Goal: Navigation & Orientation: Find specific page/section

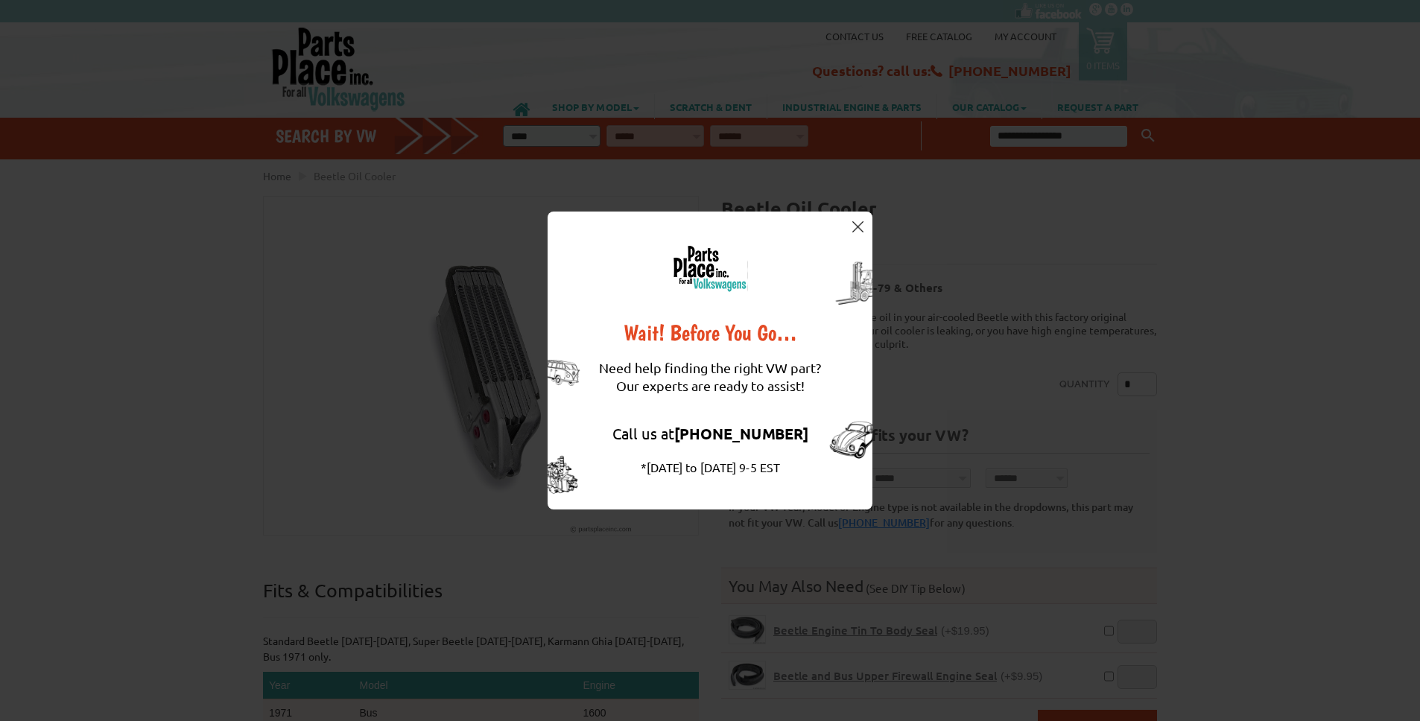
click at [862, 232] on button at bounding box center [857, 226] width 15 height 15
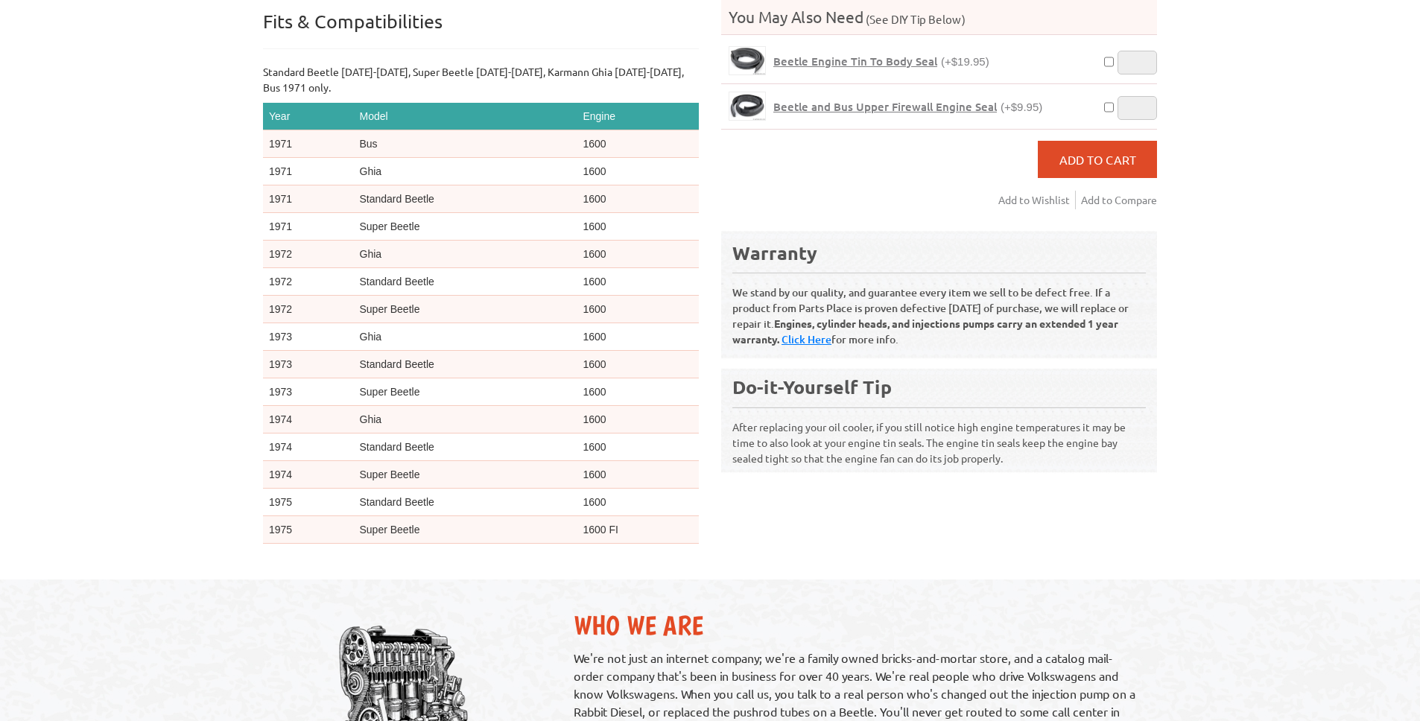
scroll to position [1015, 0]
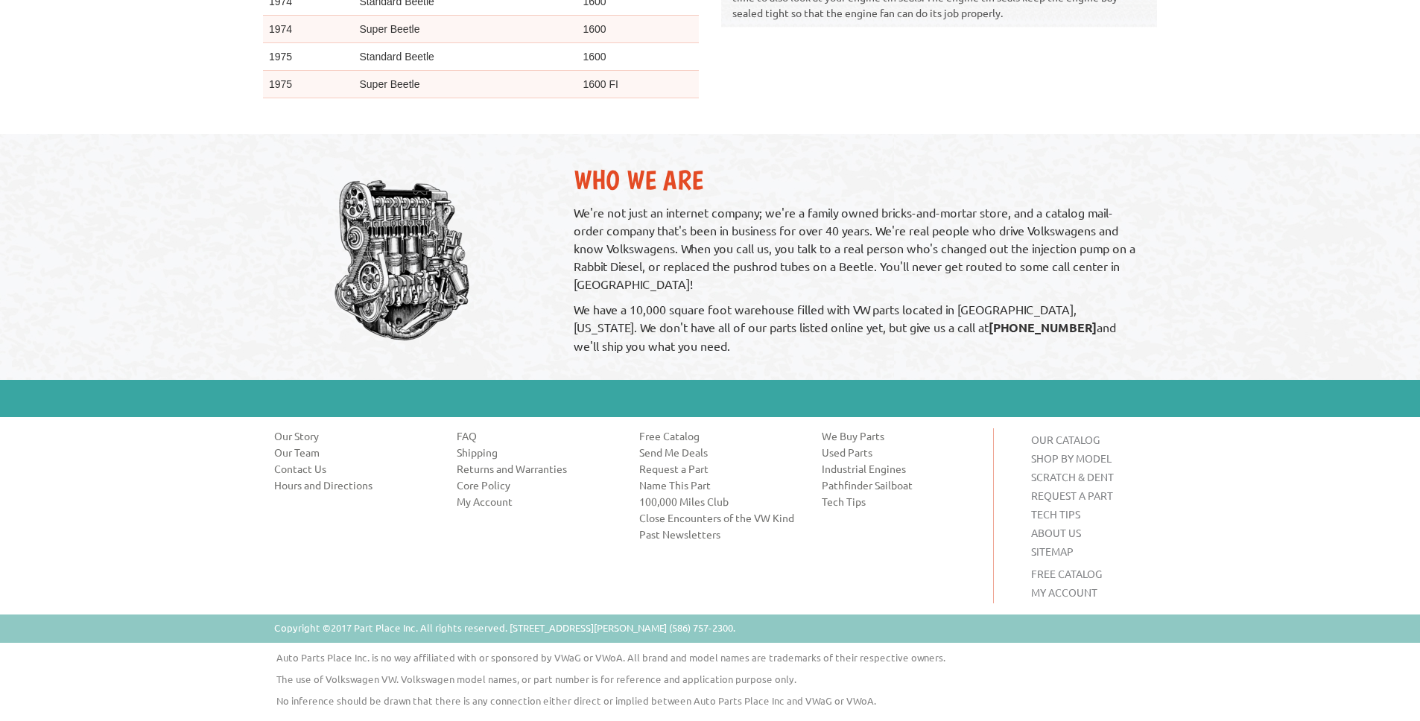
click at [323, 481] on link "Hours and Directions" at bounding box center [354, 485] width 160 height 15
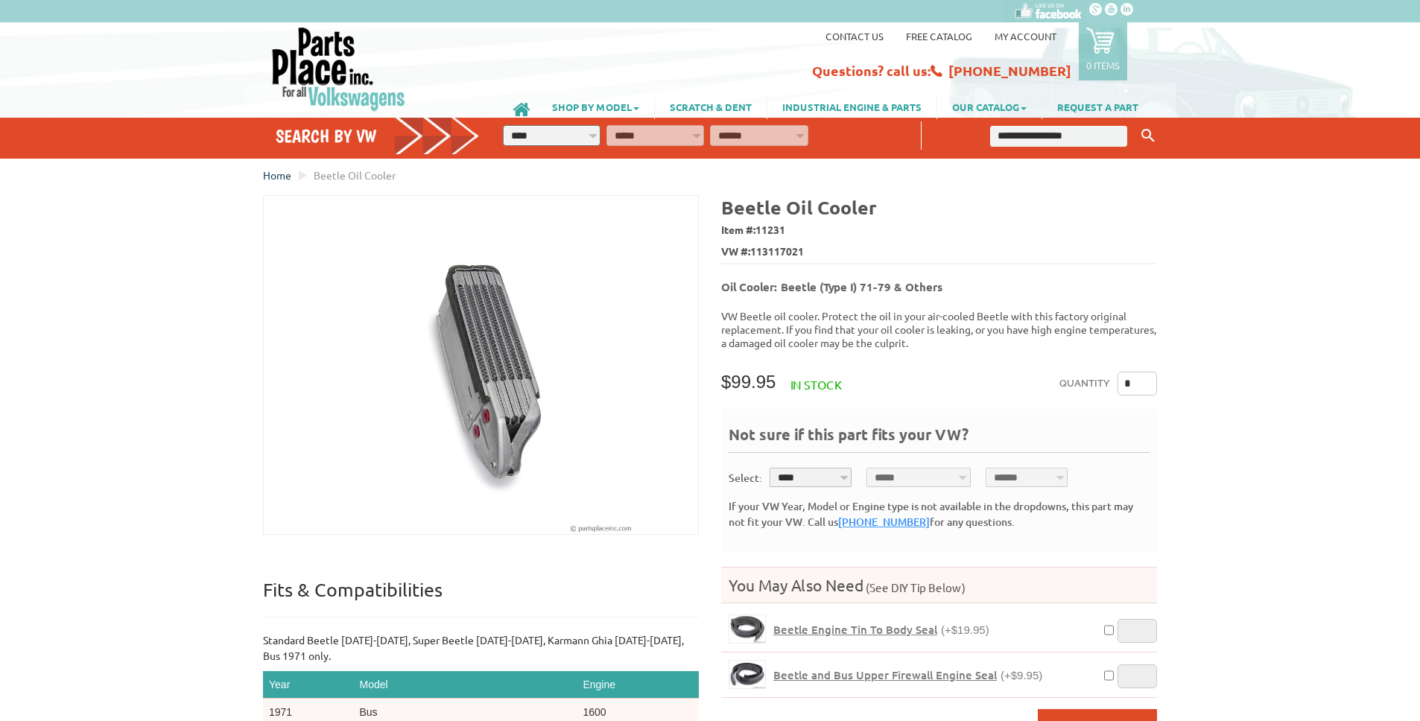
click at [279, 180] on span "Home" at bounding box center [277, 174] width 28 height 13
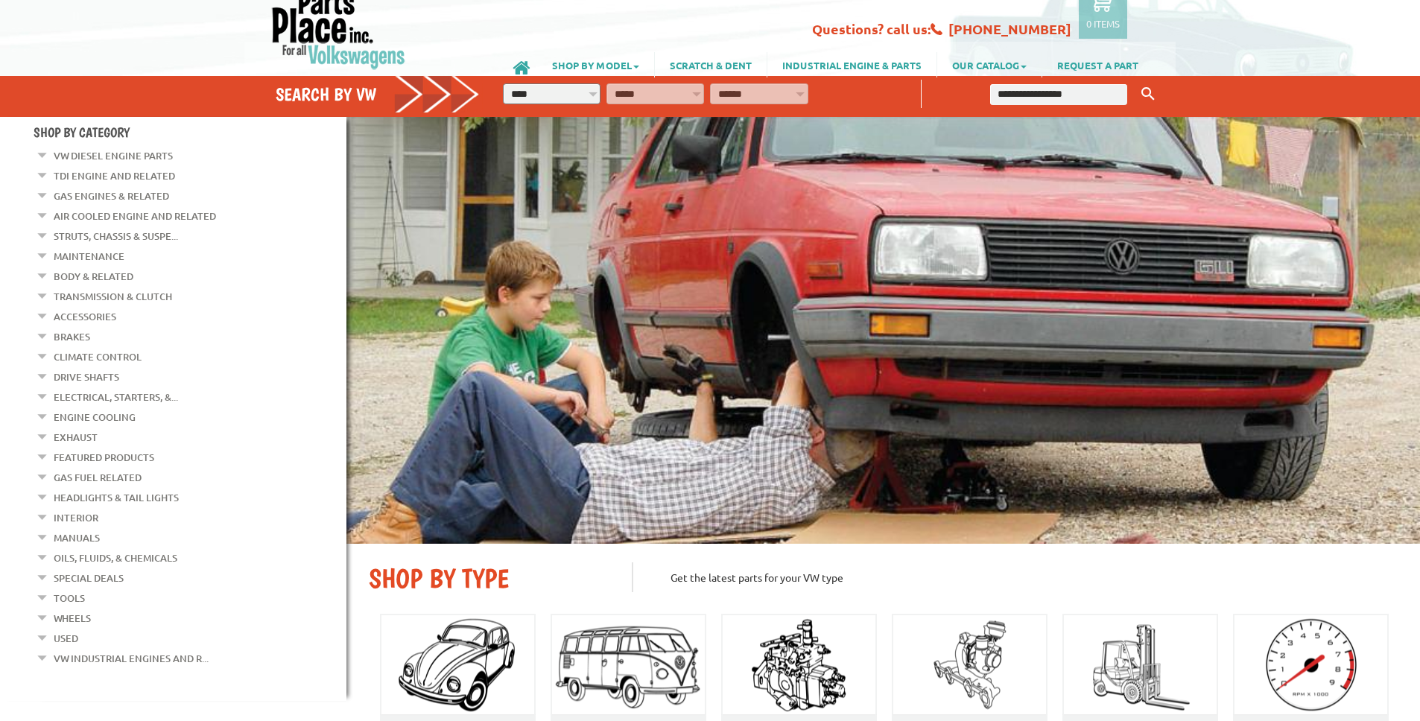
scroll to position [68, 0]
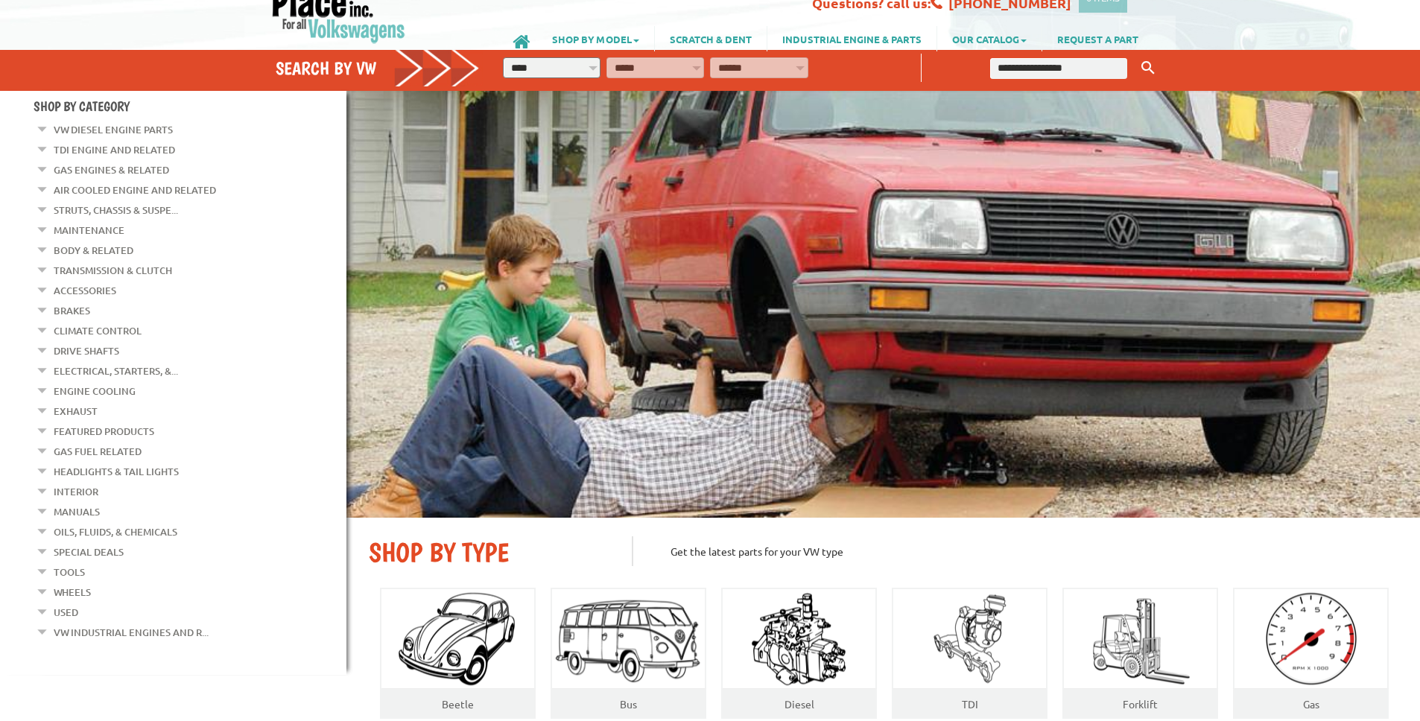
click at [125, 192] on link "Air Cooled Engine and Related" at bounding box center [135, 189] width 162 height 19
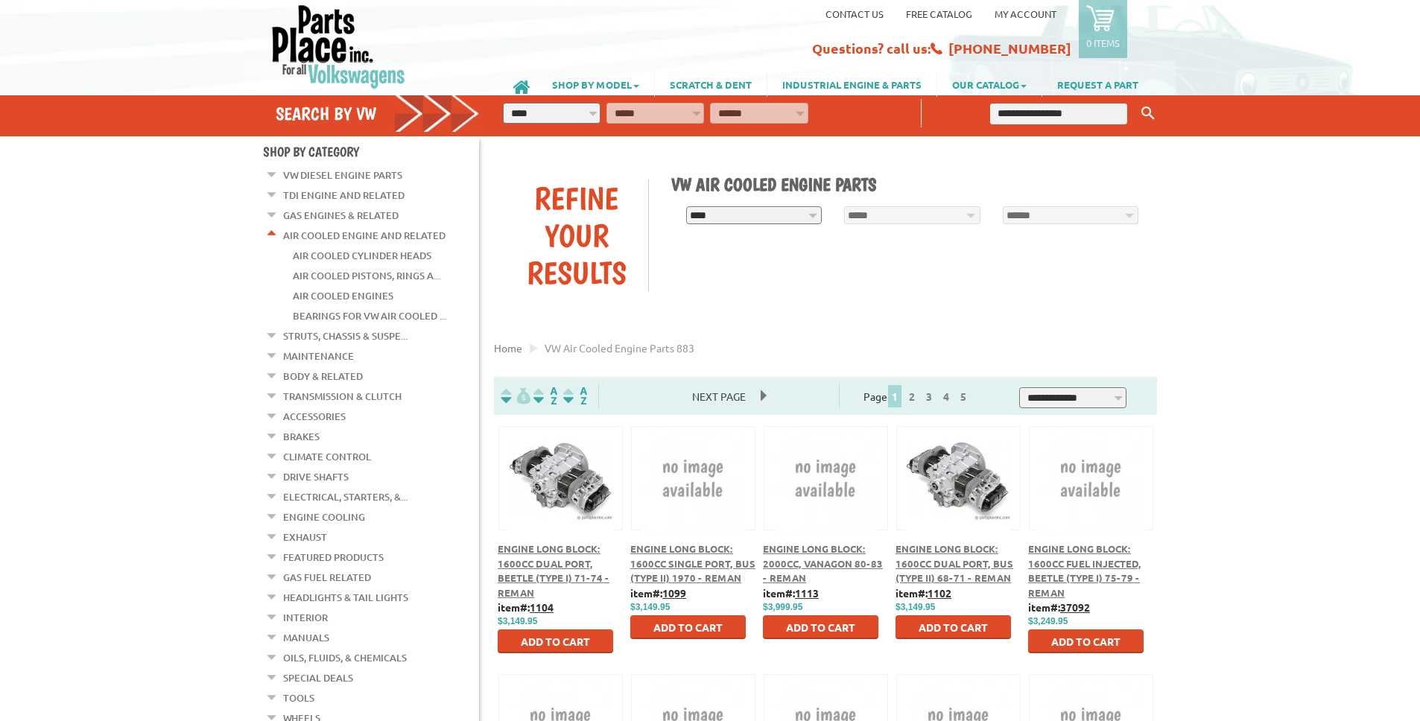
scroll to position [118, 0]
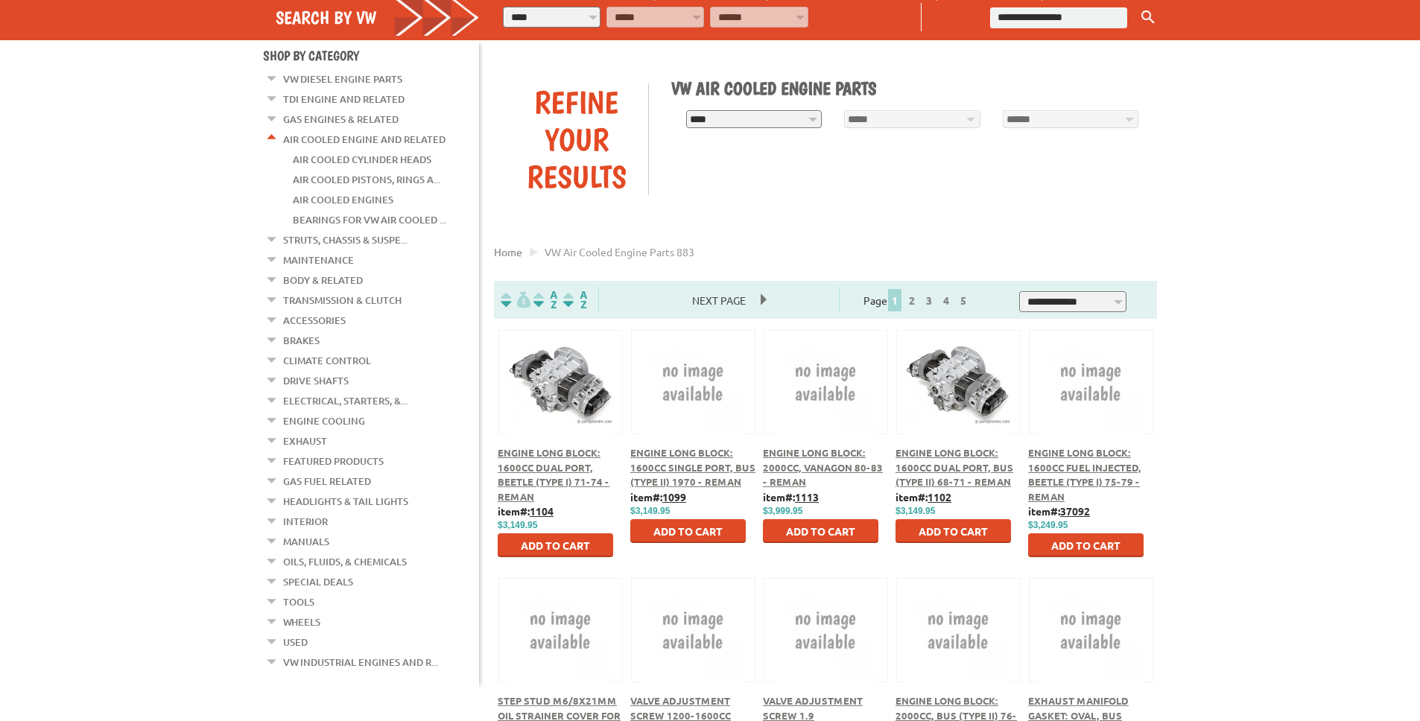
click at [276, 83] on em at bounding box center [272, 76] width 14 height 16
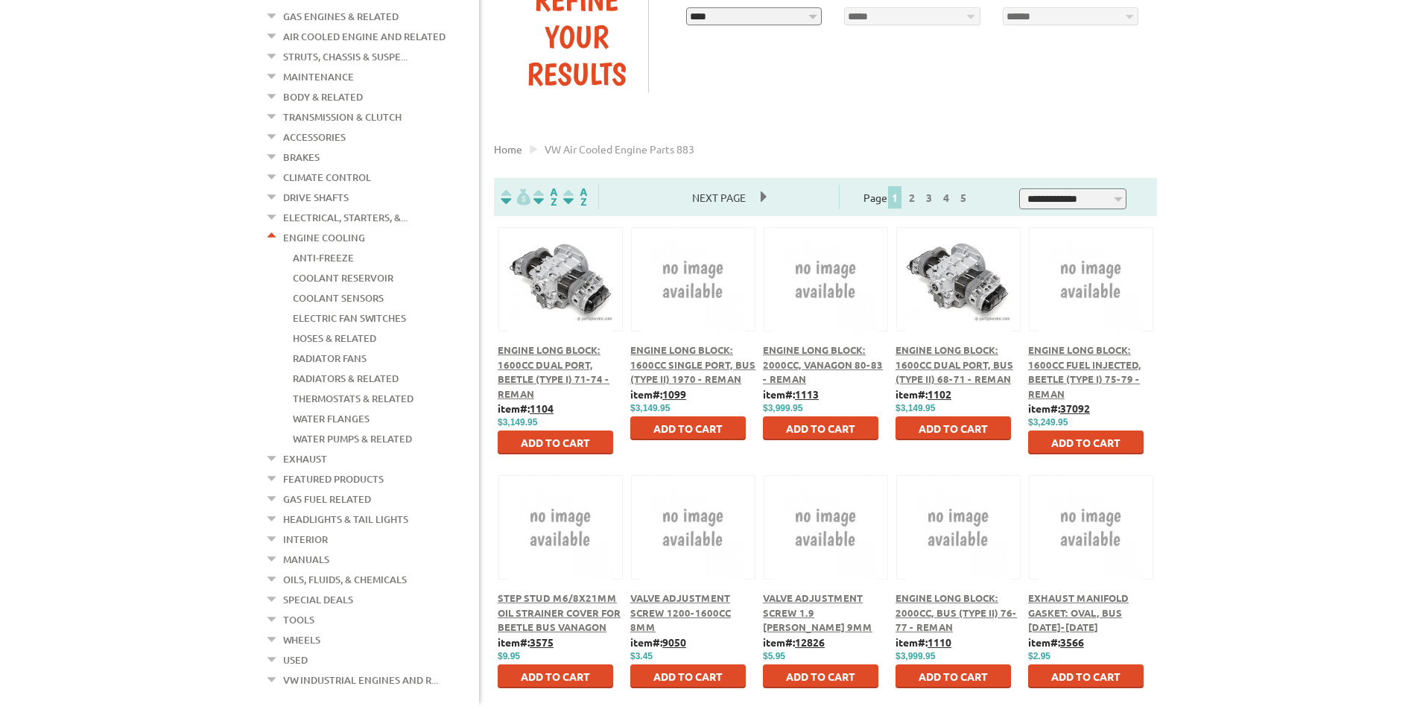
scroll to position [315, 0]
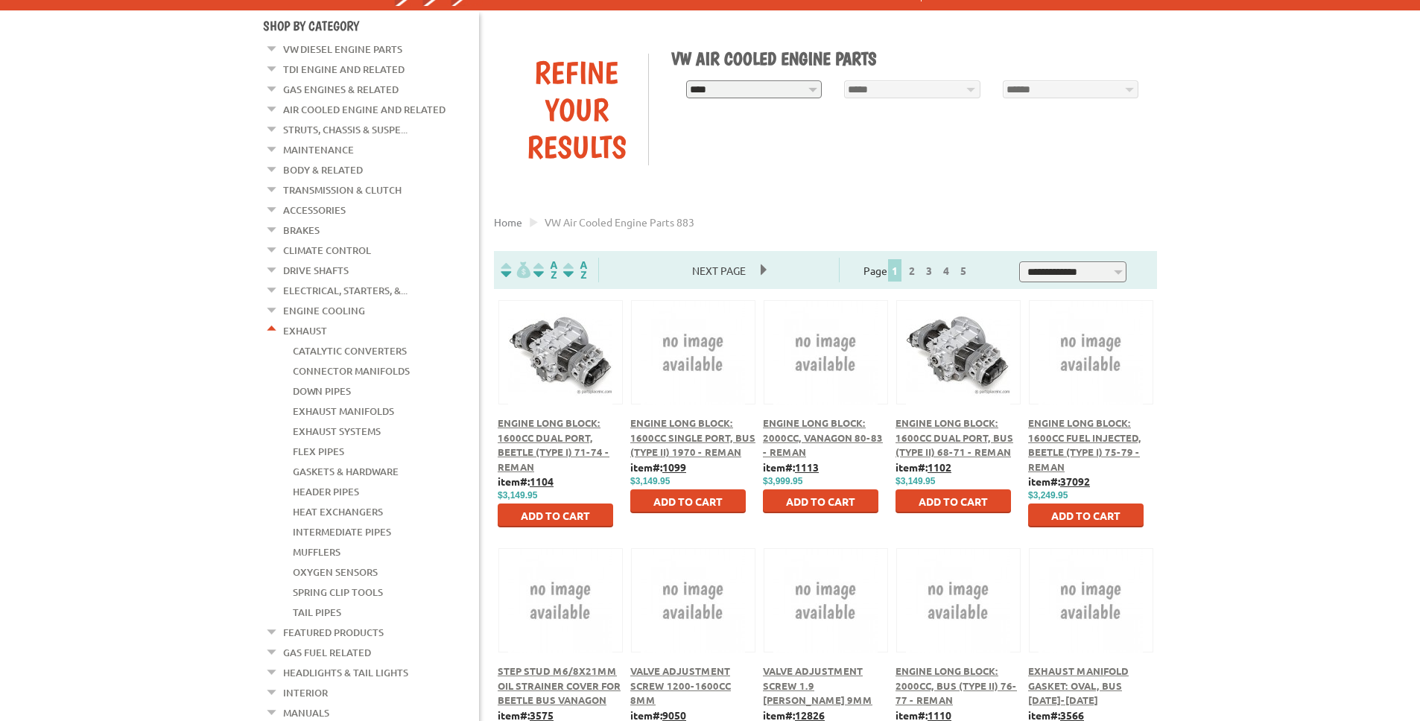
scroll to position [468, 0]
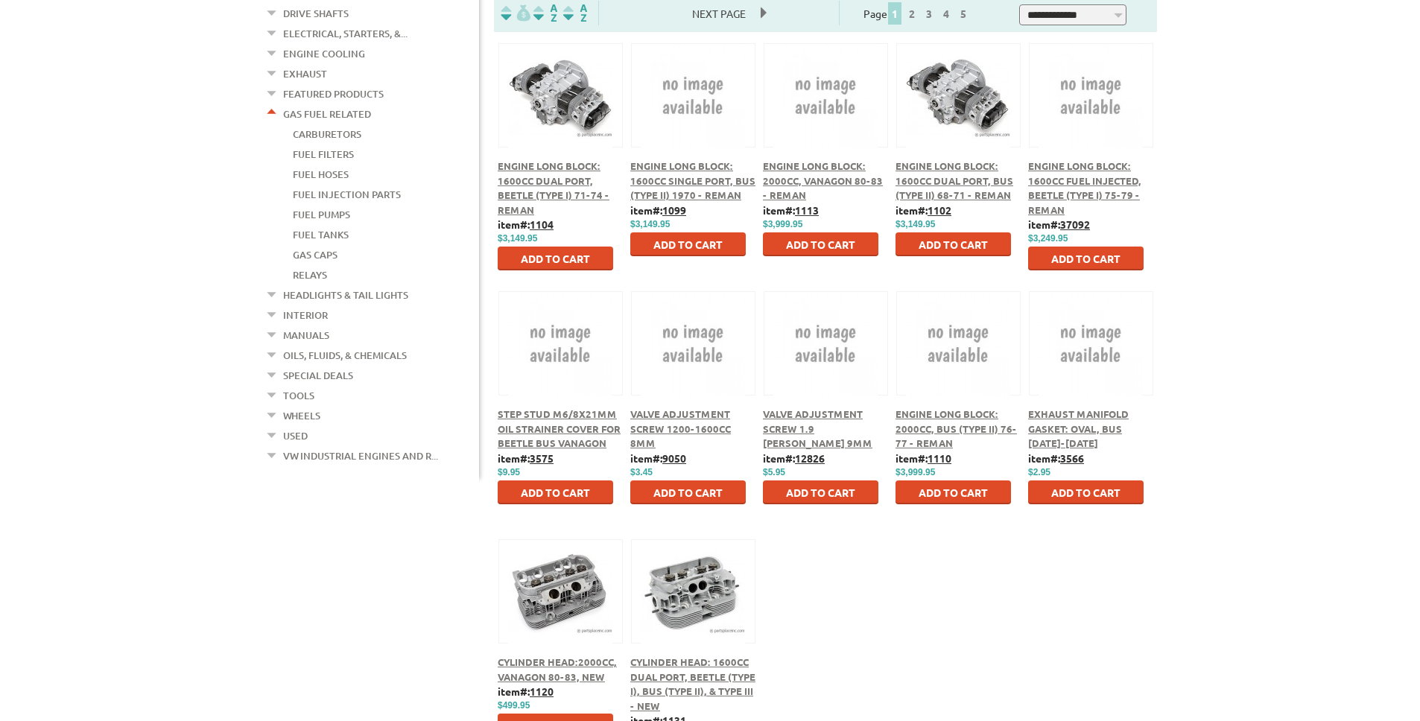
scroll to position [358, 0]
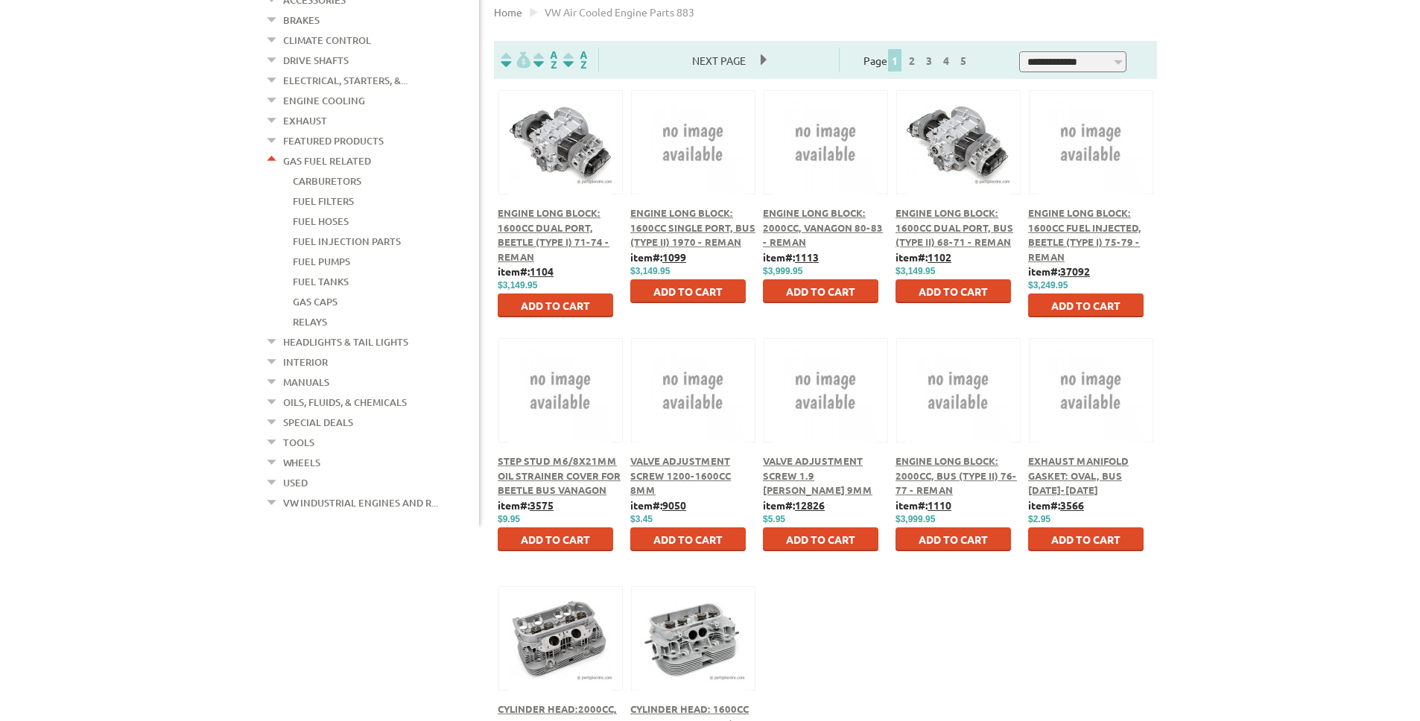
click at [319, 171] on link "Carburetors" at bounding box center [327, 180] width 69 height 19
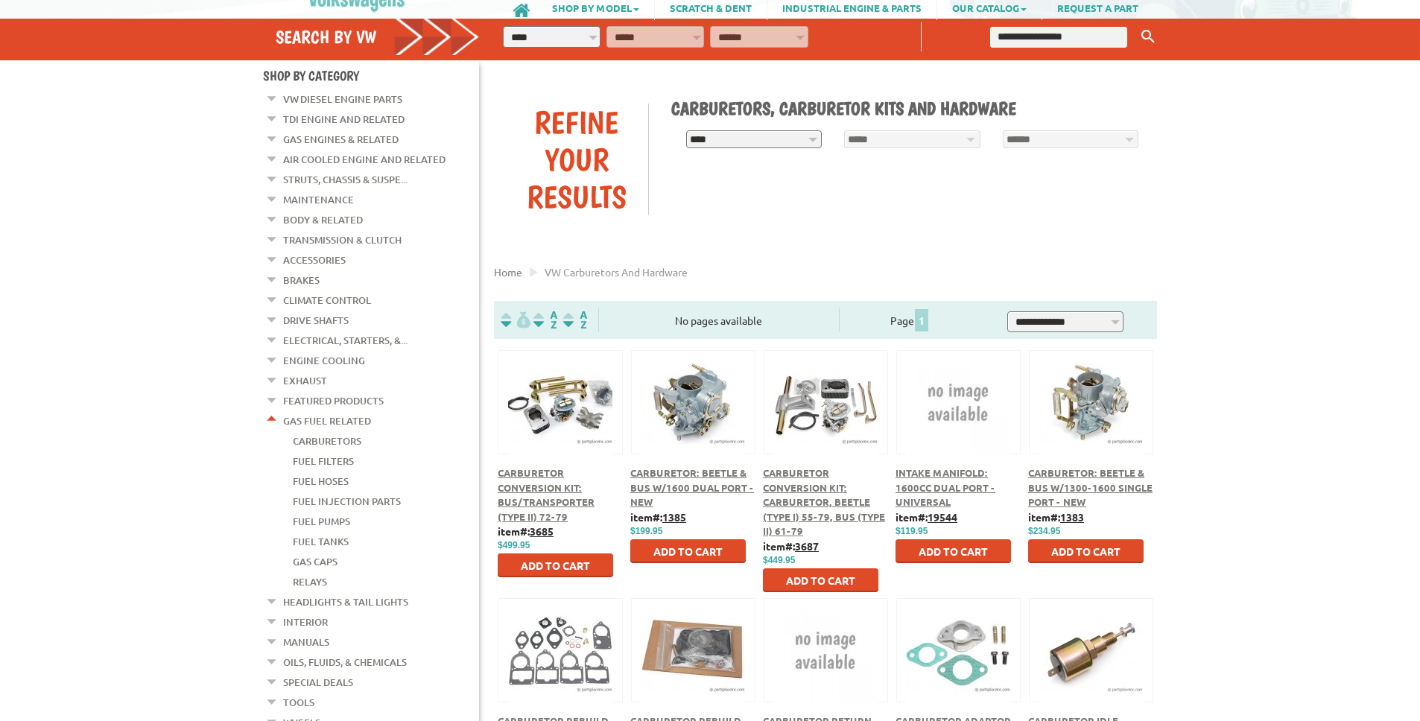
scroll to position [116, 0]
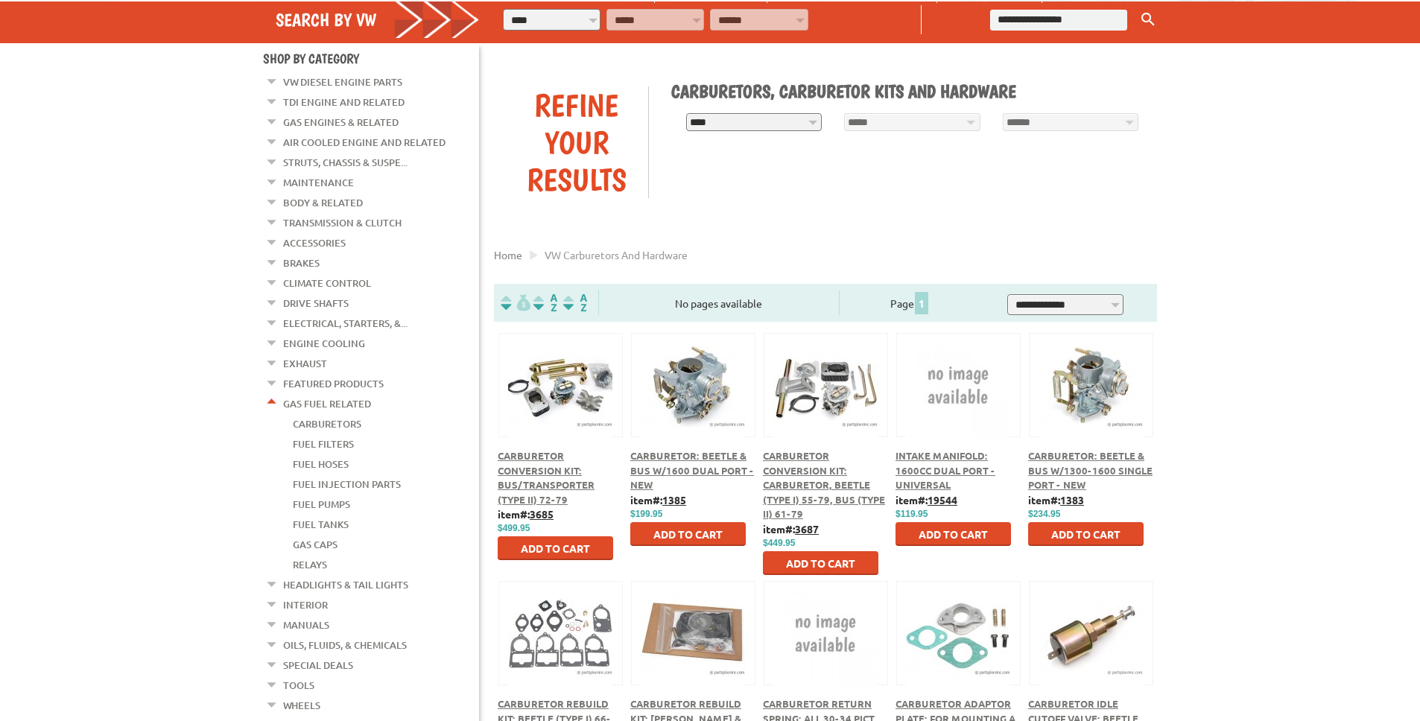
click at [674, 468] on span "Carburetor: Beetle & Bus w/1600 Dual Port - New" at bounding box center [692, 470] width 124 height 42
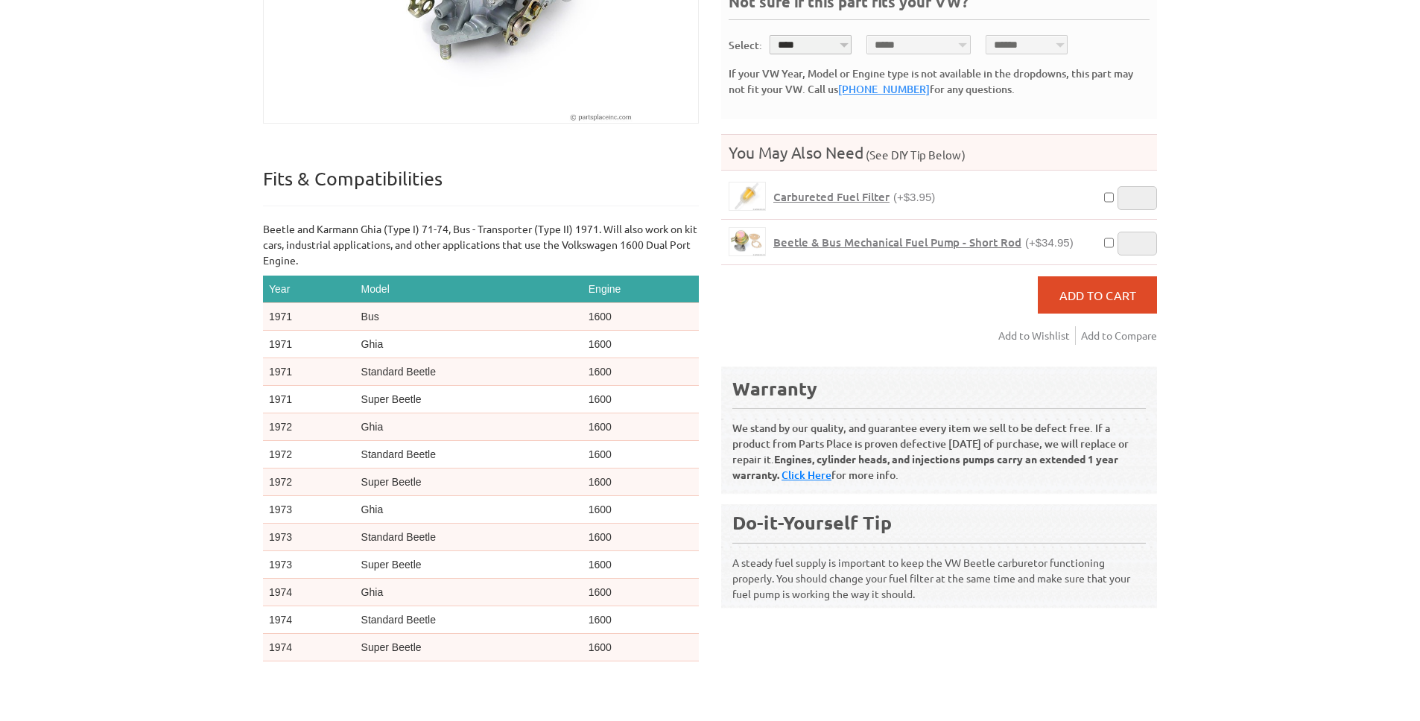
scroll to position [162, 0]
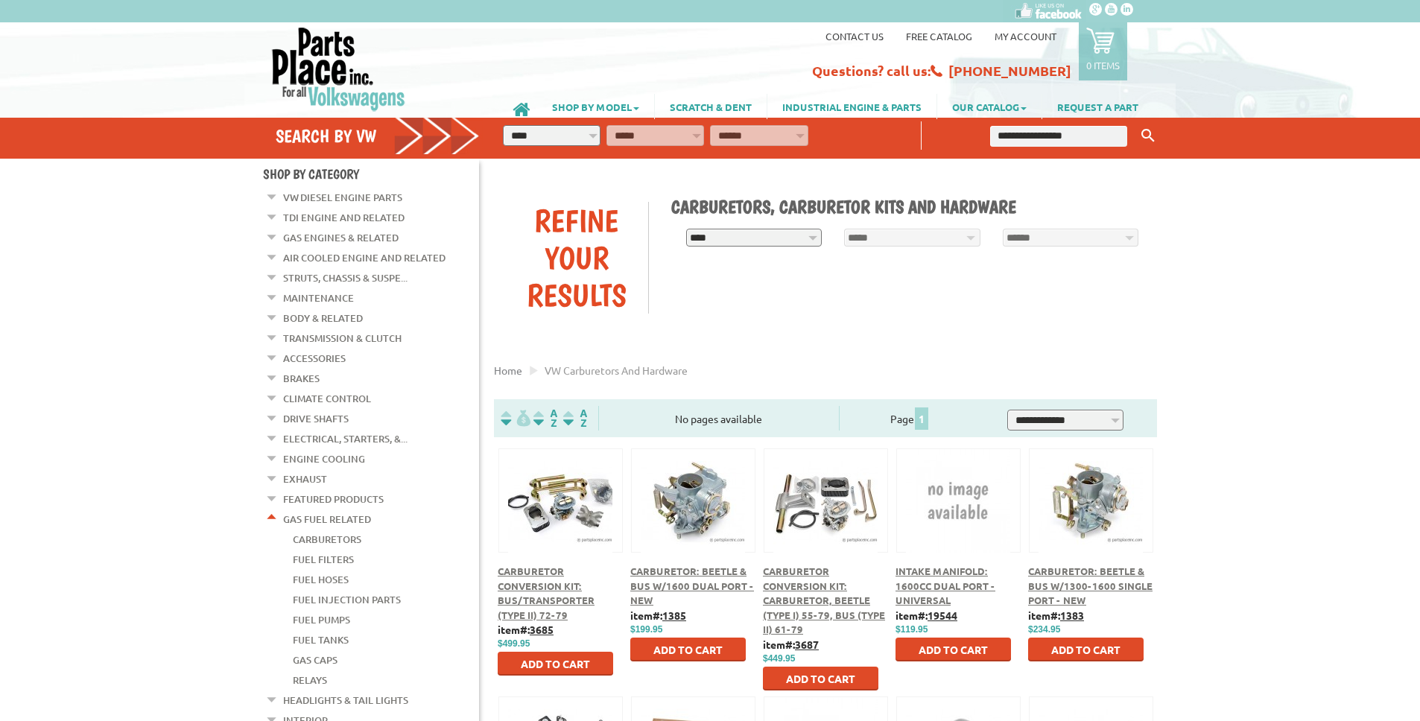
scroll to position [116, 0]
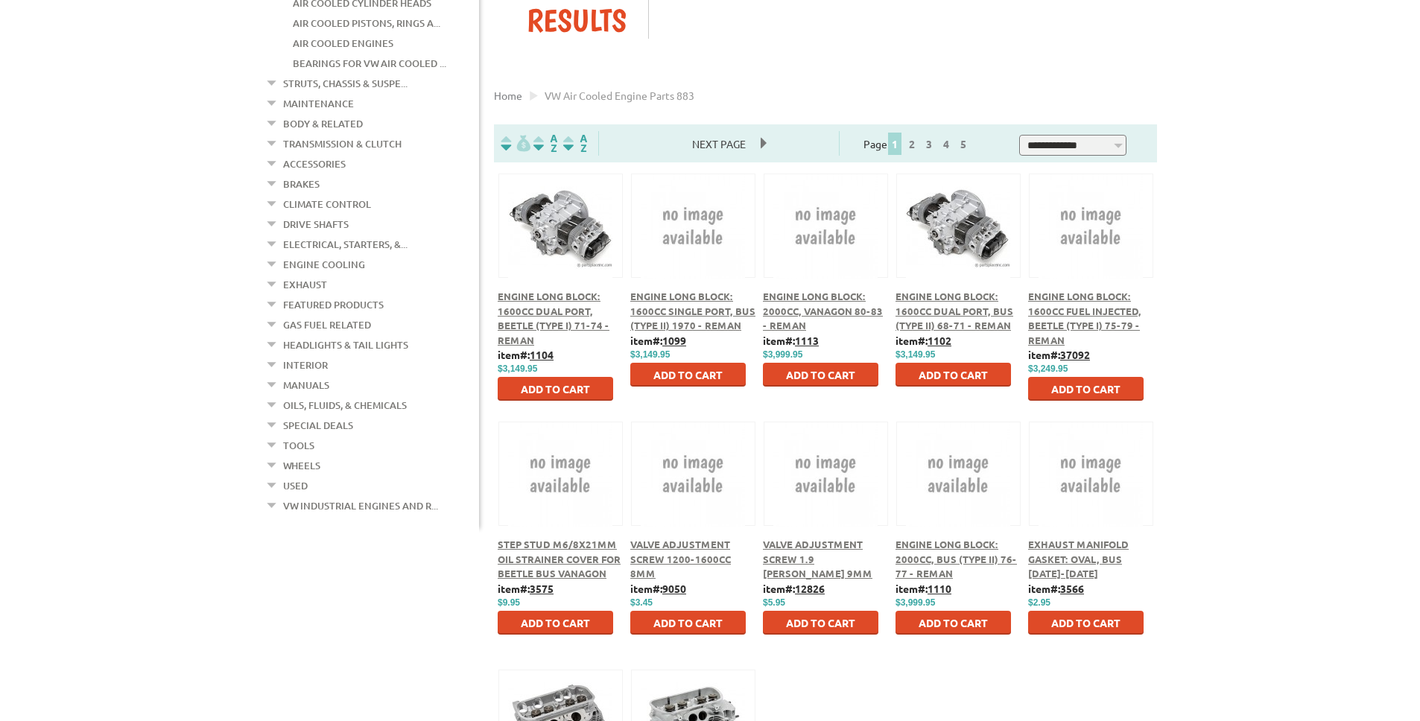
scroll to position [276, 0]
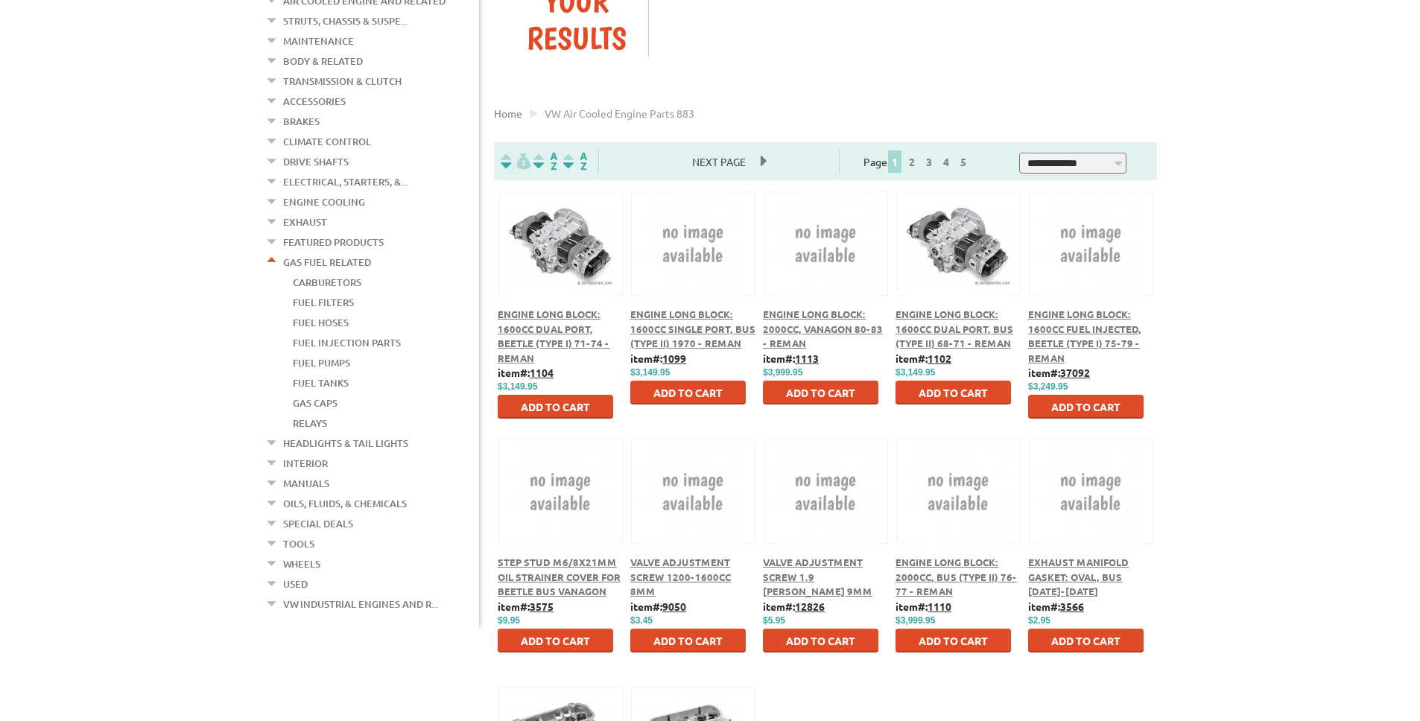
scroll to position [196, 0]
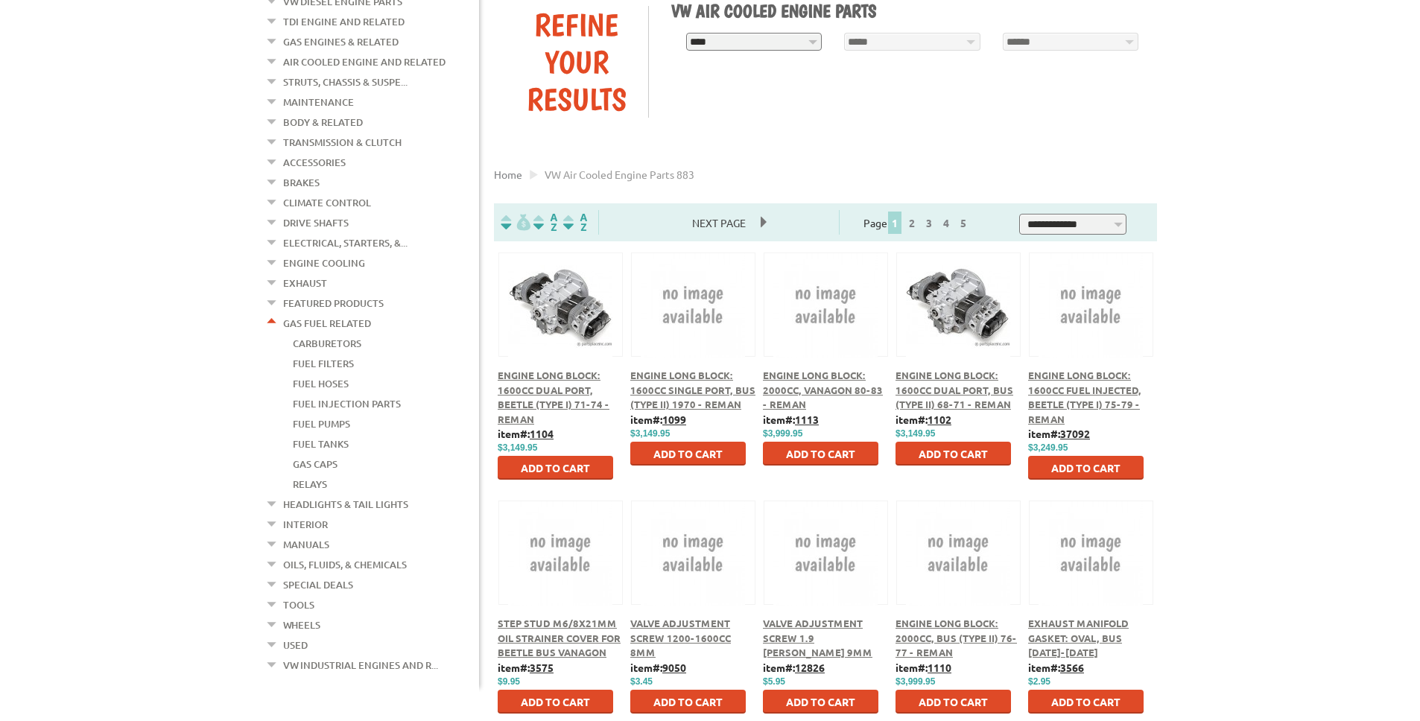
click at [293, 274] on link "Exhaust" at bounding box center [305, 283] width 44 height 19
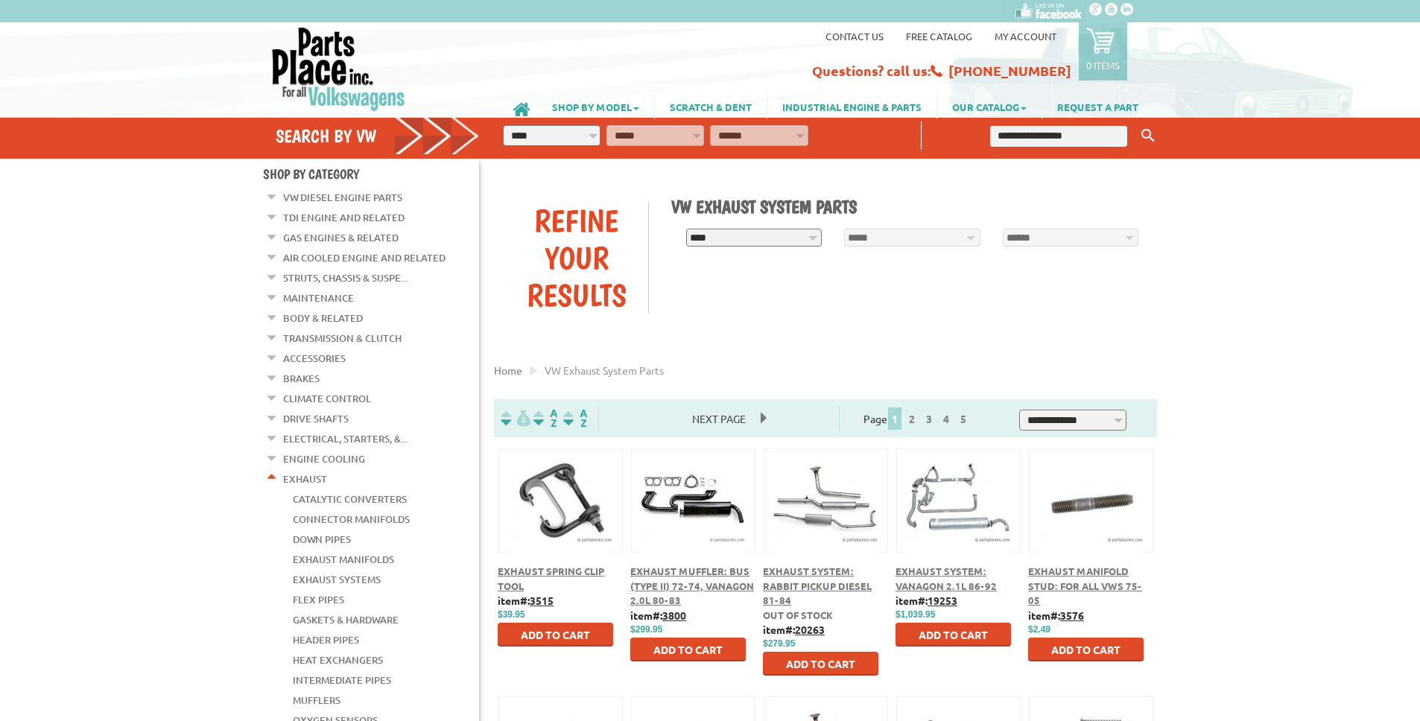
click at [278, 202] on em at bounding box center [272, 194] width 14 height 16
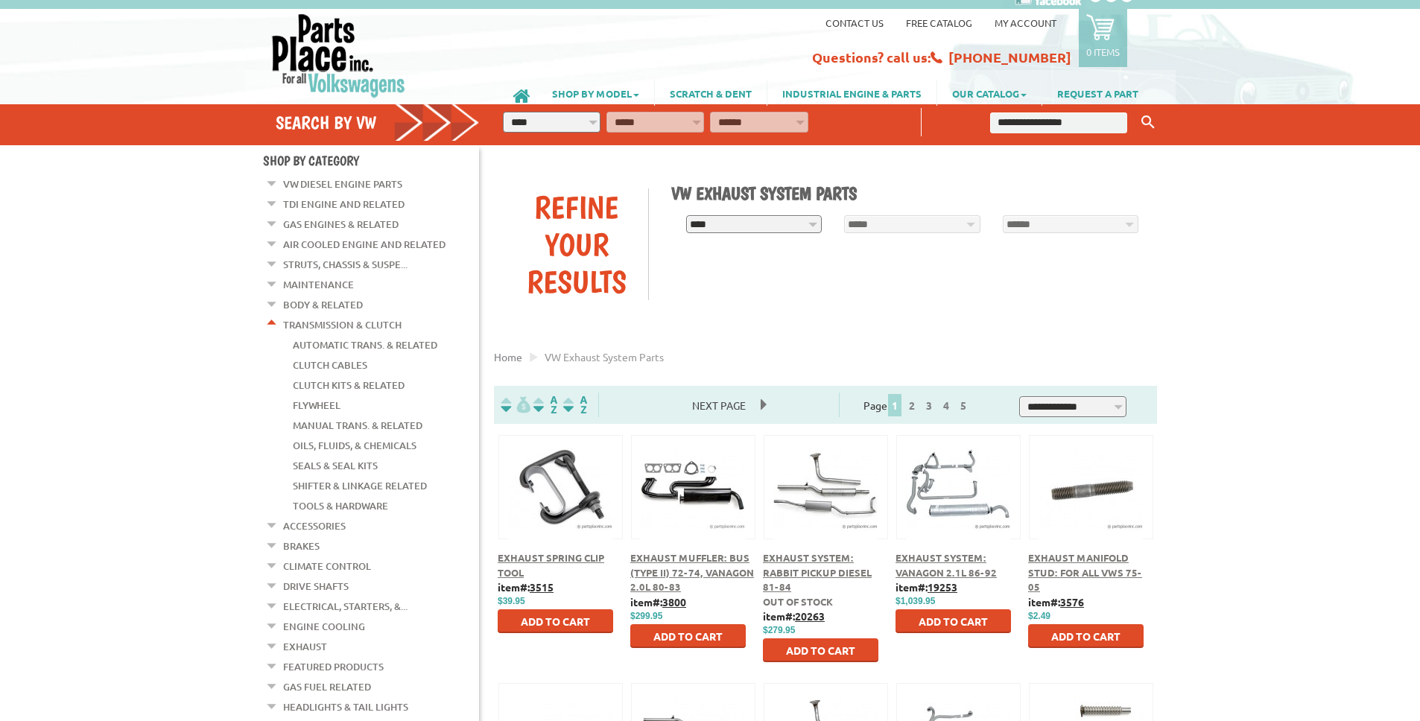
scroll to position [92, 0]
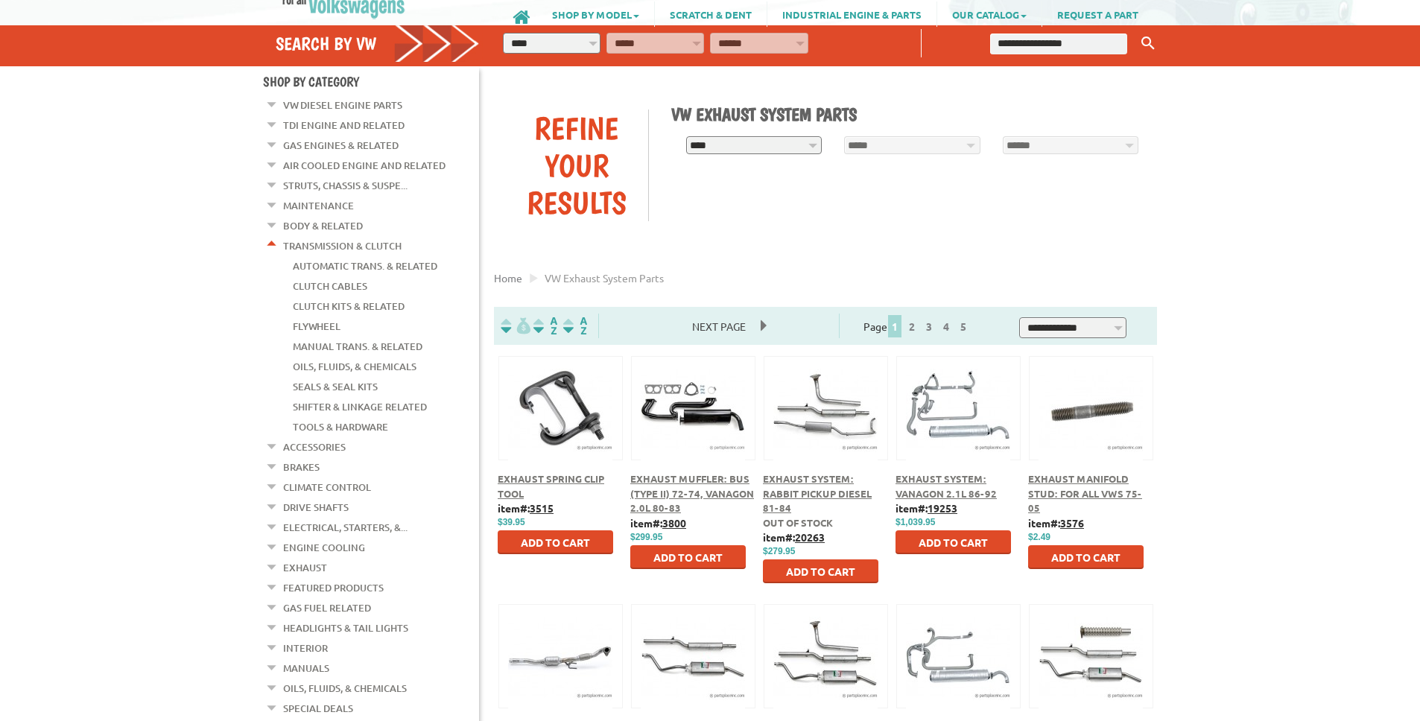
click at [353, 340] on link "Manual Trans. & Related" at bounding box center [358, 346] width 130 height 19
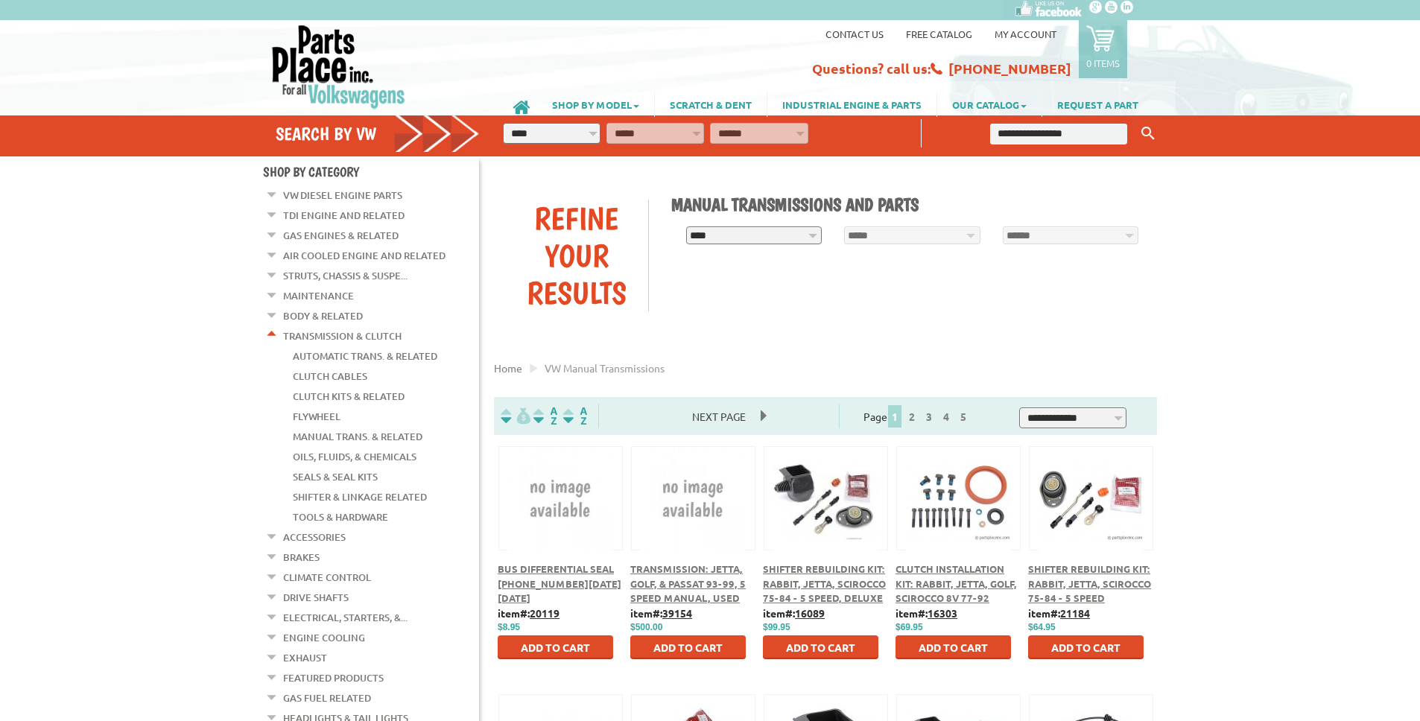
scroll to position [3, 0]
